Goal: Use online tool/utility: Utilize a website feature to perform a specific function

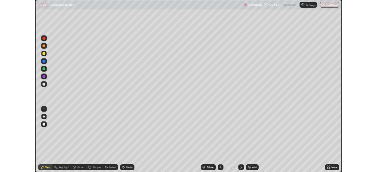
scroll to position [212, 377]
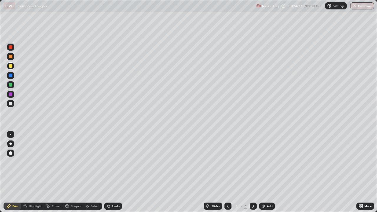
click at [11, 103] on div at bounding box center [11, 104] width 4 height 4
click at [115, 205] on div "Undo" at bounding box center [115, 206] width 7 height 3
click at [266, 205] on div "Add" at bounding box center [267, 206] width 16 height 7
click at [230, 207] on div at bounding box center [228, 206] width 7 height 7
click at [253, 206] on icon at bounding box center [253, 206] width 5 height 5
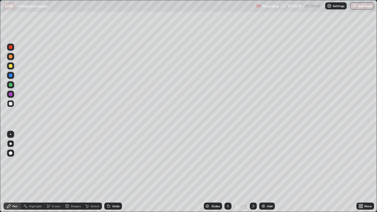
click at [266, 205] on div "Add" at bounding box center [267, 206] width 16 height 7
click at [117, 206] on div "Undo" at bounding box center [115, 206] width 7 height 3
click at [118, 203] on div "Undo" at bounding box center [113, 206] width 18 height 7
click at [270, 208] on div "Add" at bounding box center [270, 206] width 6 height 3
click at [267, 206] on div "Add" at bounding box center [270, 206] width 6 height 3
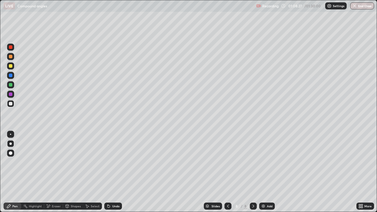
click at [264, 203] on div "Add" at bounding box center [267, 206] width 16 height 7
click at [267, 206] on div "Add" at bounding box center [270, 206] width 6 height 3
click at [51, 204] on div "Eraser" at bounding box center [53, 206] width 19 height 7
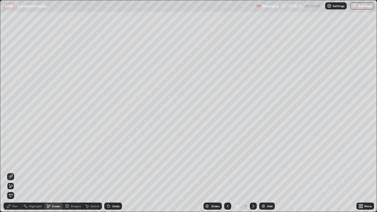
click at [13, 206] on div "Pen" at bounding box center [14, 206] width 5 height 3
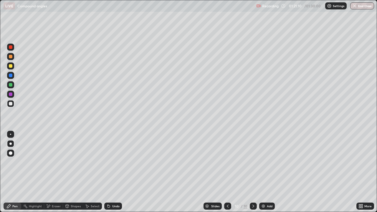
click at [58, 206] on div "Eraser" at bounding box center [56, 206] width 9 height 3
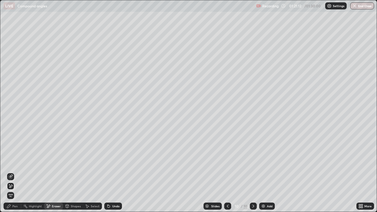
click at [14, 204] on div "Pen" at bounding box center [13, 206] width 18 height 7
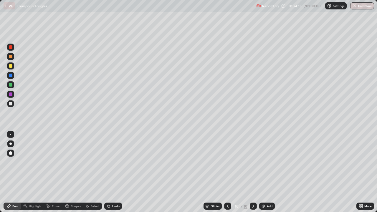
click at [356, 5] on img "button" at bounding box center [355, 6] width 5 height 5
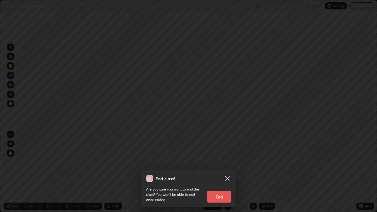
click at [222, 195] on button "End" at bounding box center [220, 197] width 24 height 12
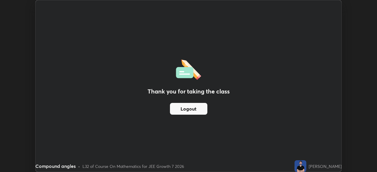
scroll to position [29309, 29104]
